Goal: Task Accomplishment & Management: Manage account settings

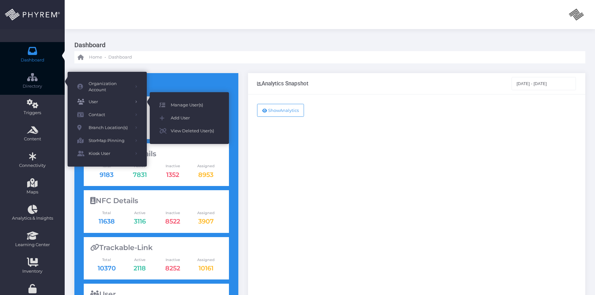
click at [198, 107] on span "Manage User(s)" at bounding box center [195, 105] width 49 height 8
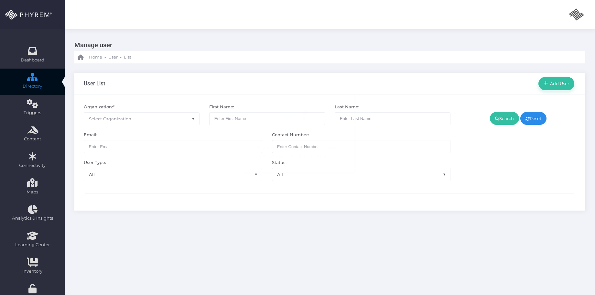
click at [177, 121] on span "Select Organization" at bounding box center [141, 119] width 115 height 12
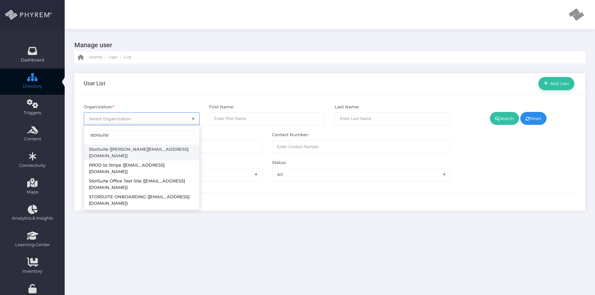
type input "storsuite"
drag, startPoint x: 131, startPoint y: 150, endPoint x: 142, endPoint y: 150, distance: 11.0
select select "4794"
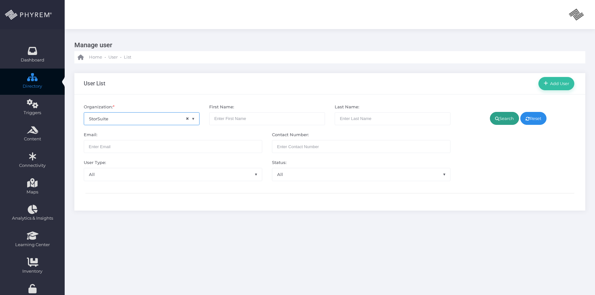
click at [505, 122] on link "Search" at bounding box center [504, 118] width 29 height 13
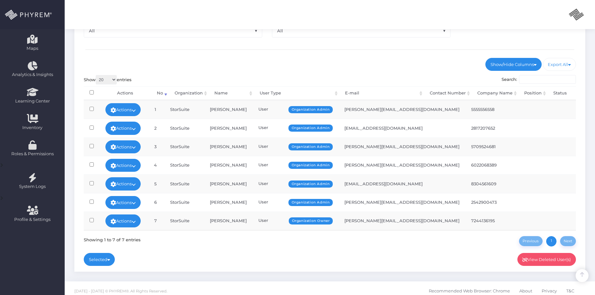
scroll to position [149, 0]
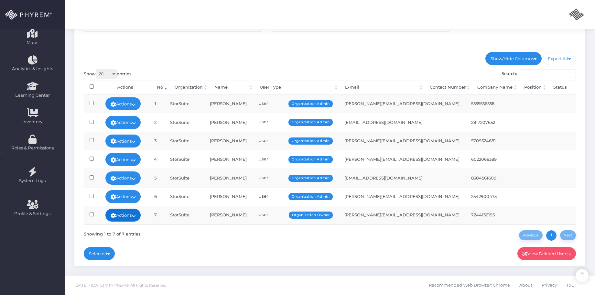
click at [128, 216] on link "Actions" at bounding box center [123, 215] width 36 height 13
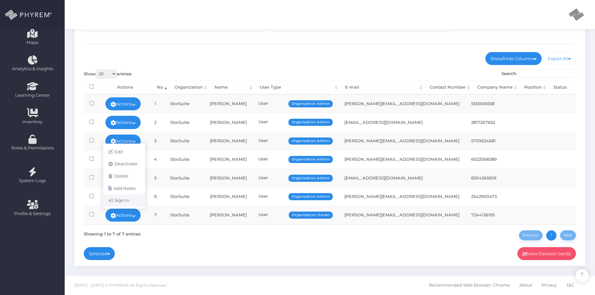
click at [124, 202] on link "Sign In" at bounding box center [124, 200] width 42 height 12
